Goal: Task Accomplishment & Management: Manage account settings

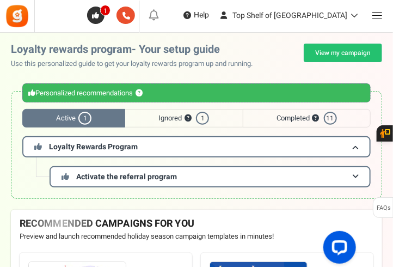
click at [15, 18] on img at bounding box center [17, 16] width 25 height 25
click at [3, 129] on div "Warnings Personalized recommendations ? Active 1 Ignored ? 1 Completed ? 11 Loy…" at bounding box center [196, 145] width 393 height 130
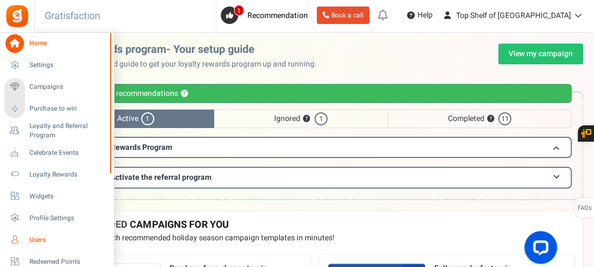
click at [33, 240] on span "Users" at bounding box center [67, 239] width 76 height 9
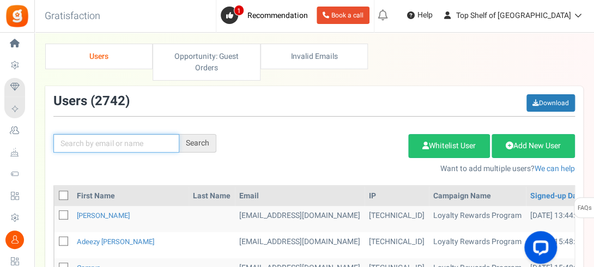
click at [121, 136] on input "text" at bounding box center [116, 143] width 126 height 19
type input "MOSHANE"
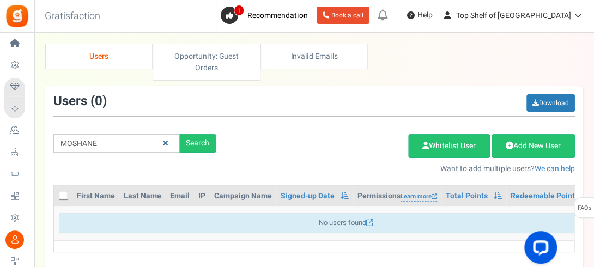
click at [167, 142] on icon at bounding box center [165, 143] width 6 height 8
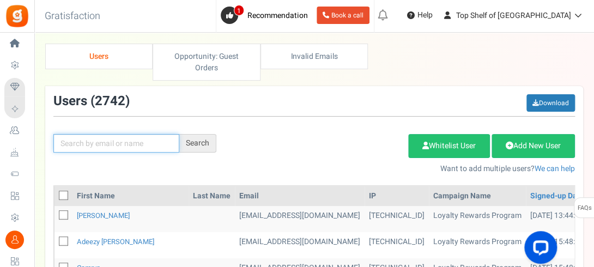
click at [152, 143] on input "text" at bounding box center [116, 143] width 126 height 19
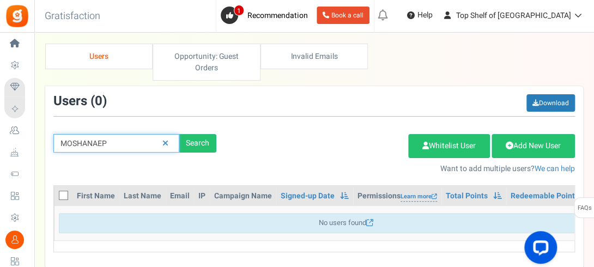
type input "MOSHANAEP"
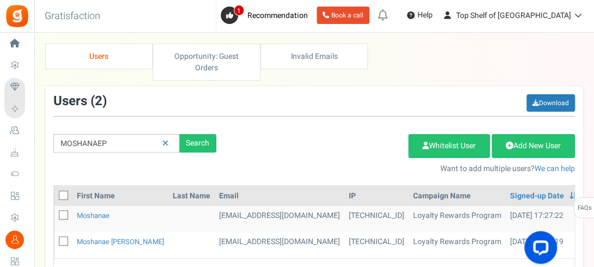
click at [290, 137] on div "Add Etsy Order Delete Selected Users Import Users Spam Protection Subtract Poin…" at bounding box center [403, 150] width 358 height 47
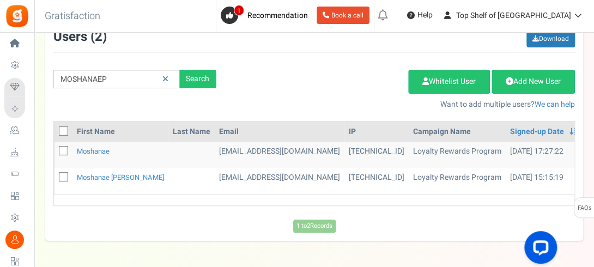
scroll to position [65, 0]
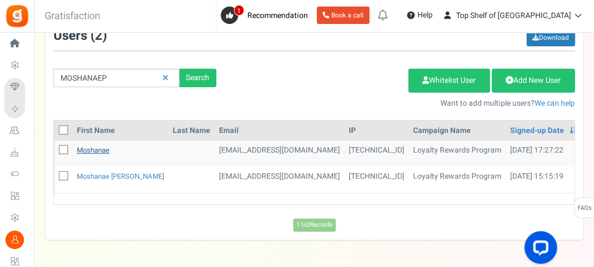
click at [97, 150] on link "Moshanae" at bounding box center [93, 150] width 33 height 10
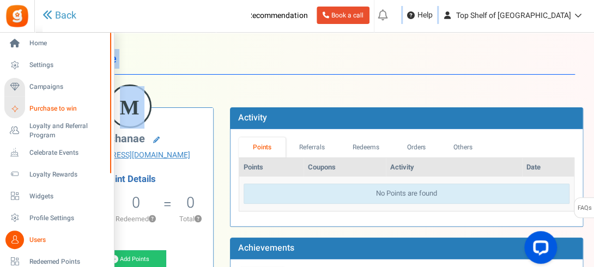
drag, startPoint x: 117, startPoint y: 155, endPoint x: 17, endPoint y: 105, distance: 111.1
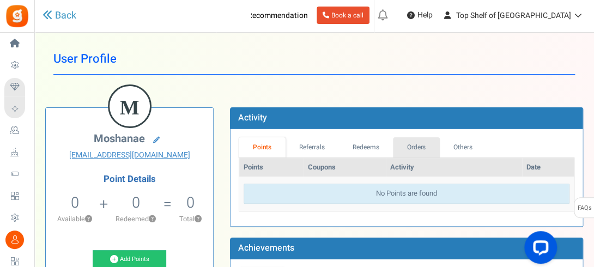
click at [393, 144] on link "Orders" at bounding box center [416, 147] width 47 height 20
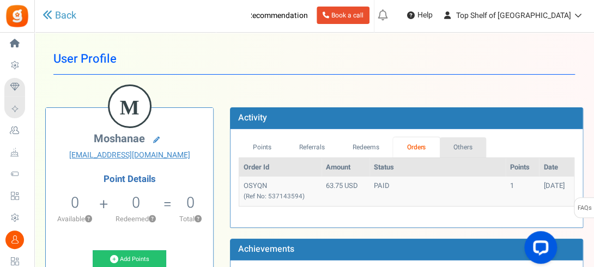
click at [393, 147] on link "Others" at bounding box center [463, 147] width 47 height 20
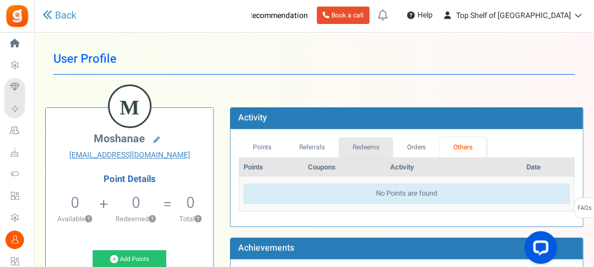
click at [360, 136] on div "Points Referrals Redeems Orders Others Points Coupons Activity Date No Points a…" at bounding box center [406, 177] width 352 height 97
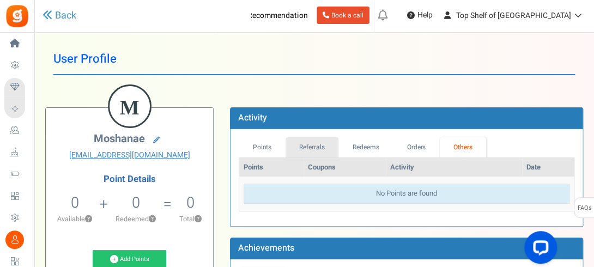
click at [316, 143] on link "Referrals" at bounding box center [311, 147] width 53 height 20
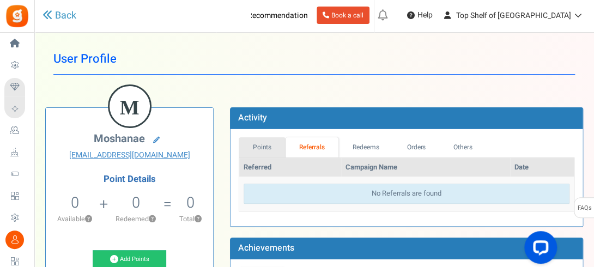
click at [275, 142] on link "Points" at bounding box center [262, 147] width 47 height 20
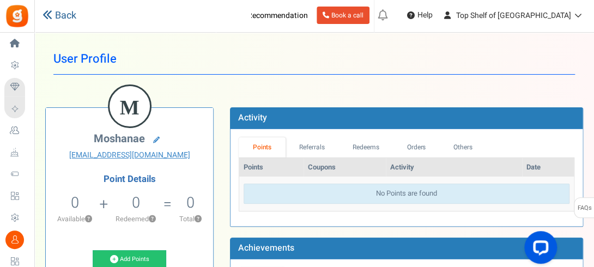
click at [68, 16] on link "Back" at bounding box center [59, 16] width 34 height 14
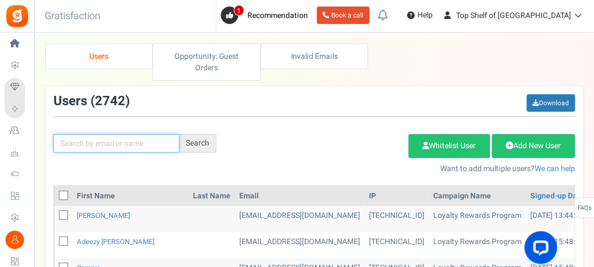
click at [129, 143] on input "text" at bounding box center [116, 143] width 126 height 19
type input "MOSHANA"
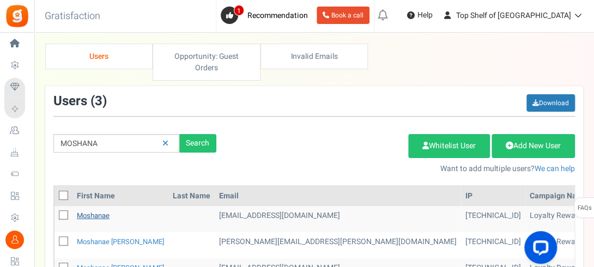
click at [95, 216] on link "Moshanae" at bounding box center [93, 215] width 33 height 10
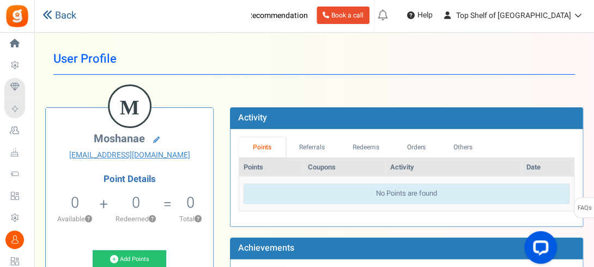
click at [56, 17] on link "Back" at bounding box center [59, 16] width 34 height 14
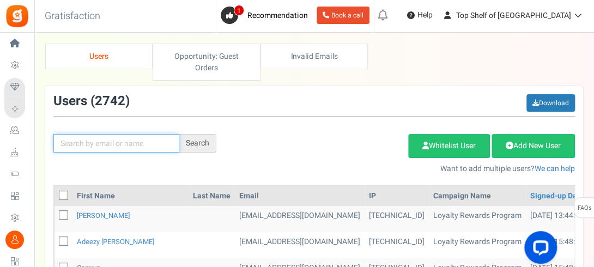
click at [106, 142] on input "text" at bounding box center [116, 143] width 126 height 19
type input "MOSHANA"
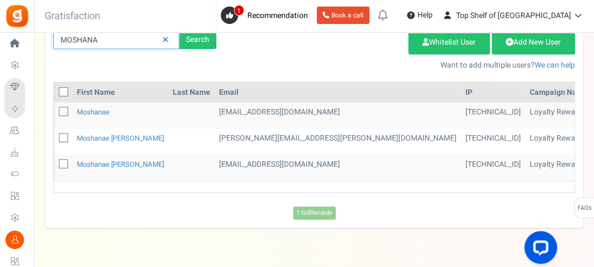
scroll to position [130, 0]
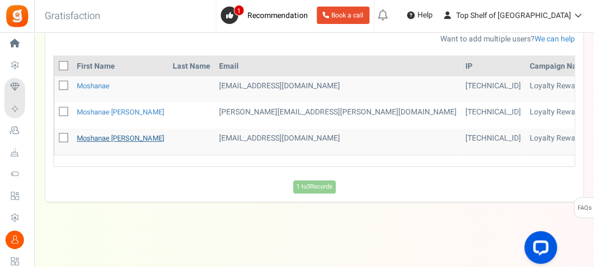
click at [101, 135] on link "Moshanae [PERSON_NAME]" at bounding box center [120, 138] width 87 height 10
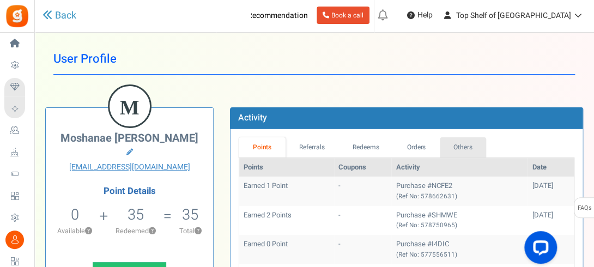
click at [393, 143] on link "Others" at bounding box center [463, 147] width 47 height 20
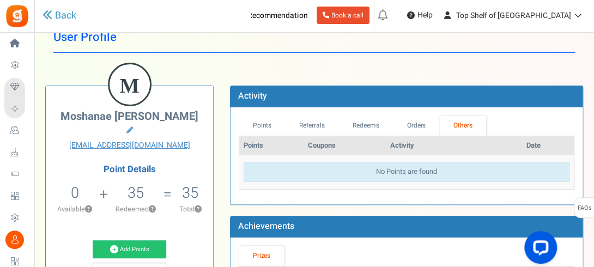
scroll to position [44, 0]
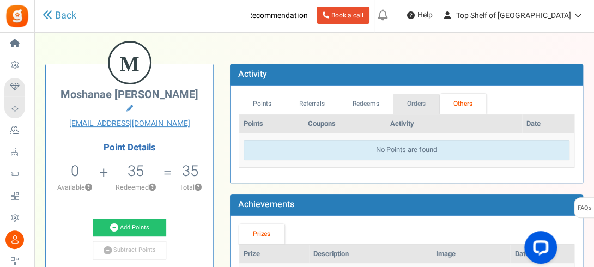
click at [393, 100] on link "Orders" at bounding box center [416, 104] width 47 height 20
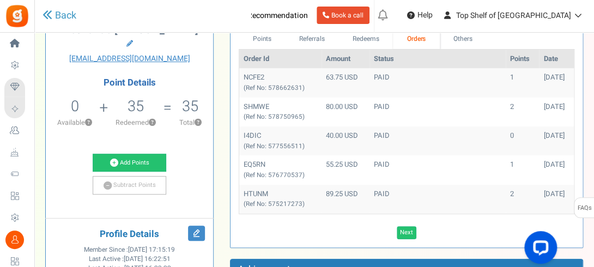
scroll to position [109, 0]
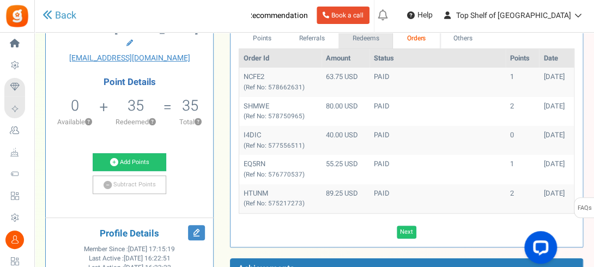
click at [373, 39] on link "Redeems" at bounding box center [365, 38] width 54 height 20
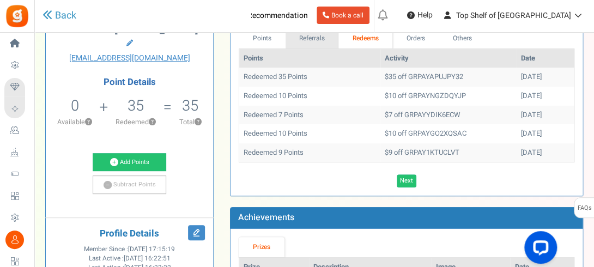
click at [314, 44] on link "Referrals" at bounding box center [311, 38] width 53 height 20
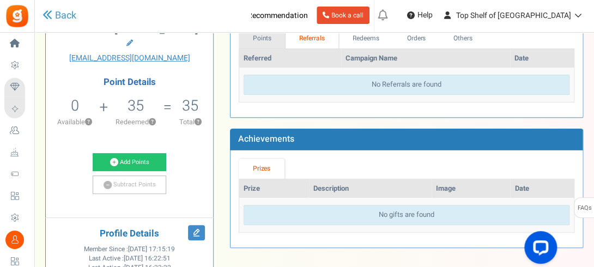
click at [263, 42] on link "Points" at bounding box center [262, 38] width 47 height 20
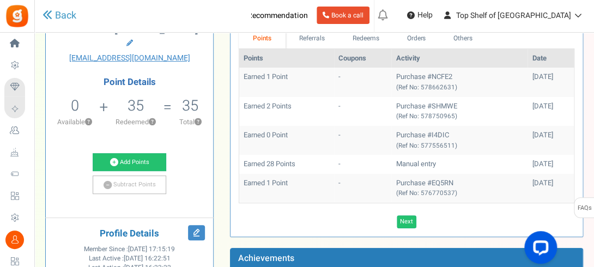
click at [393, 157] on td "Manual entry" at bounding box center [459, 164] width 136 height 19
